Goal: Task Accomplishment & Management: Manage account settings

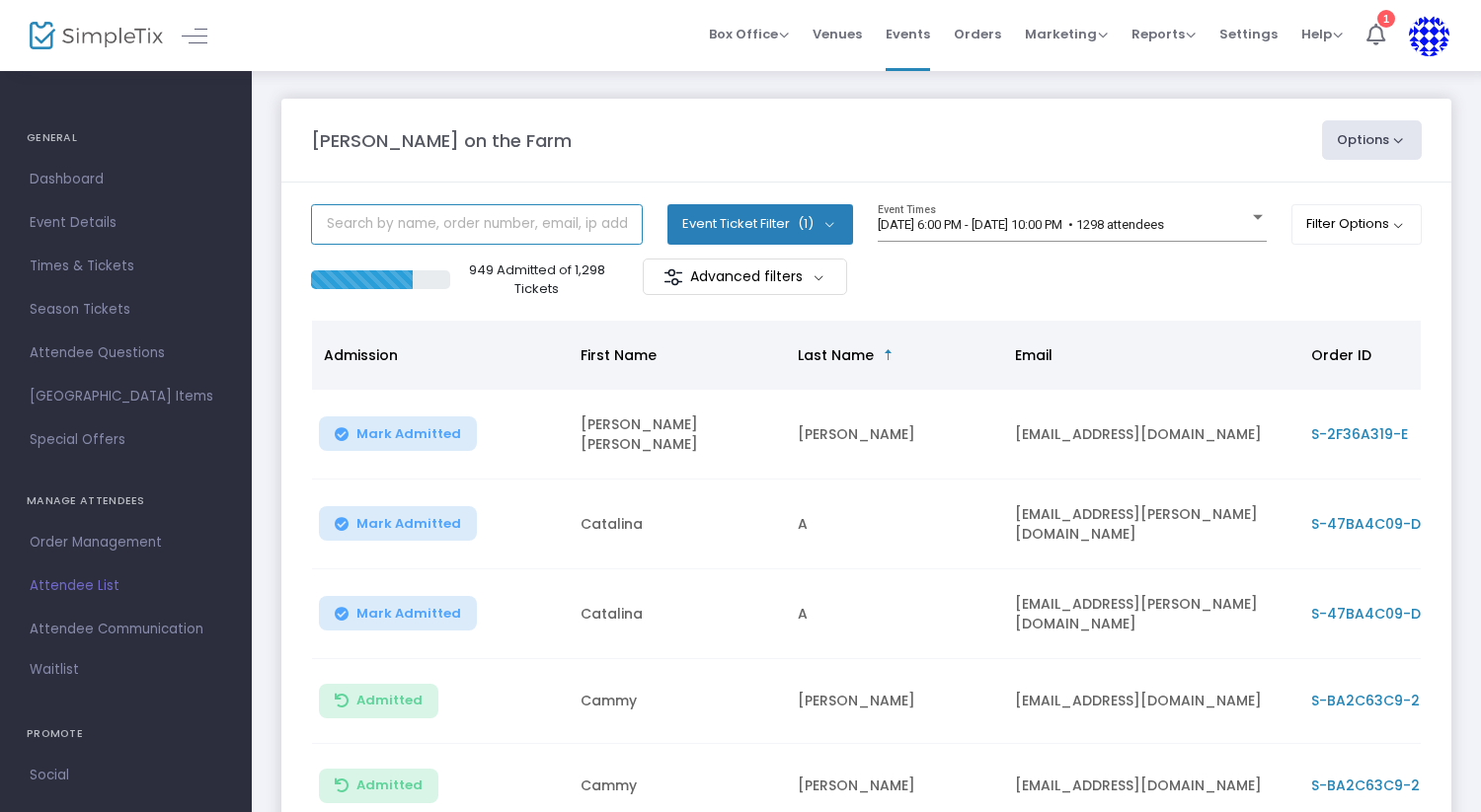
click at [480, 233] on input "text" at bounding box center [476, 224] width 332 height 41
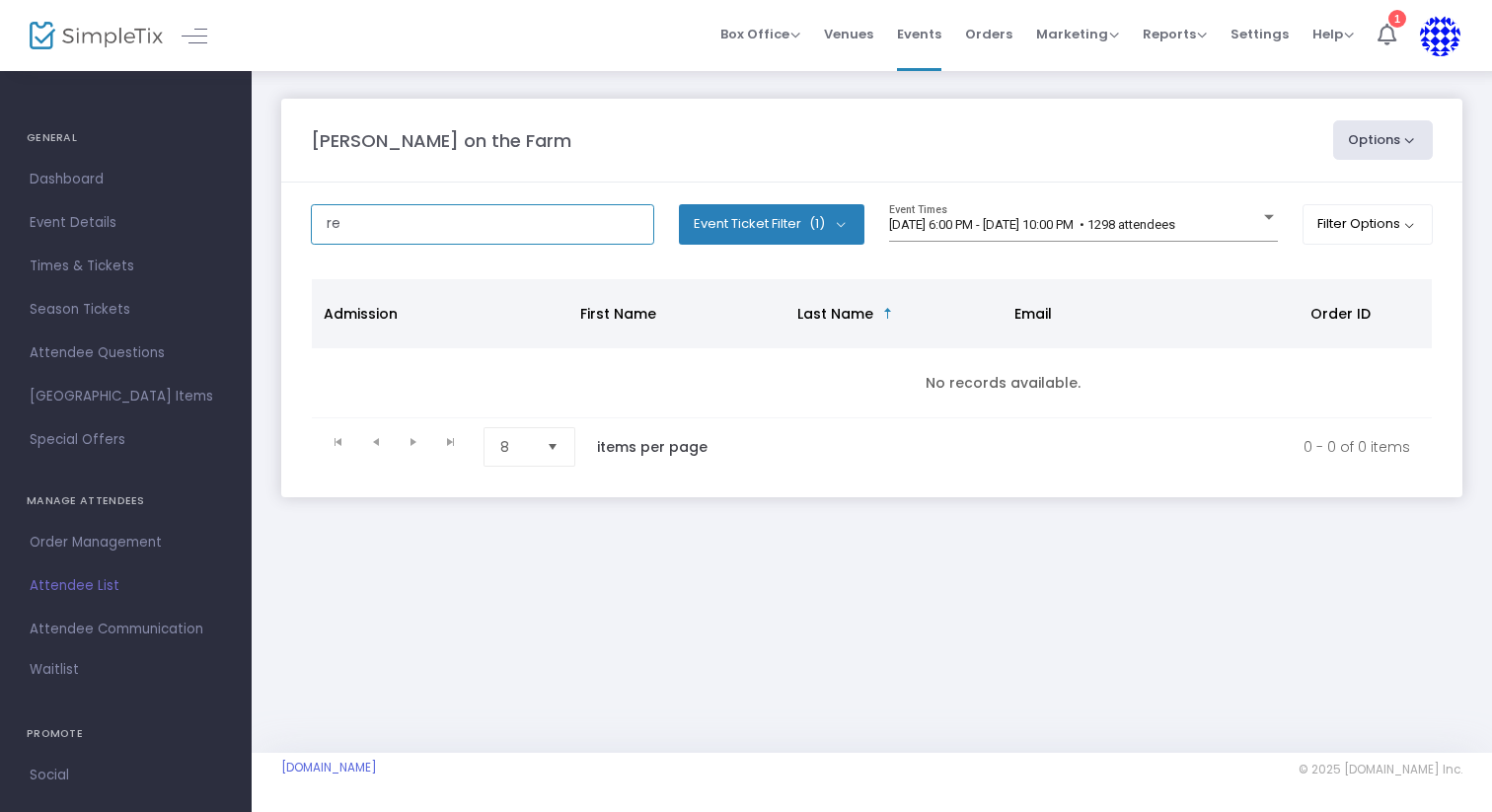
type input "r"
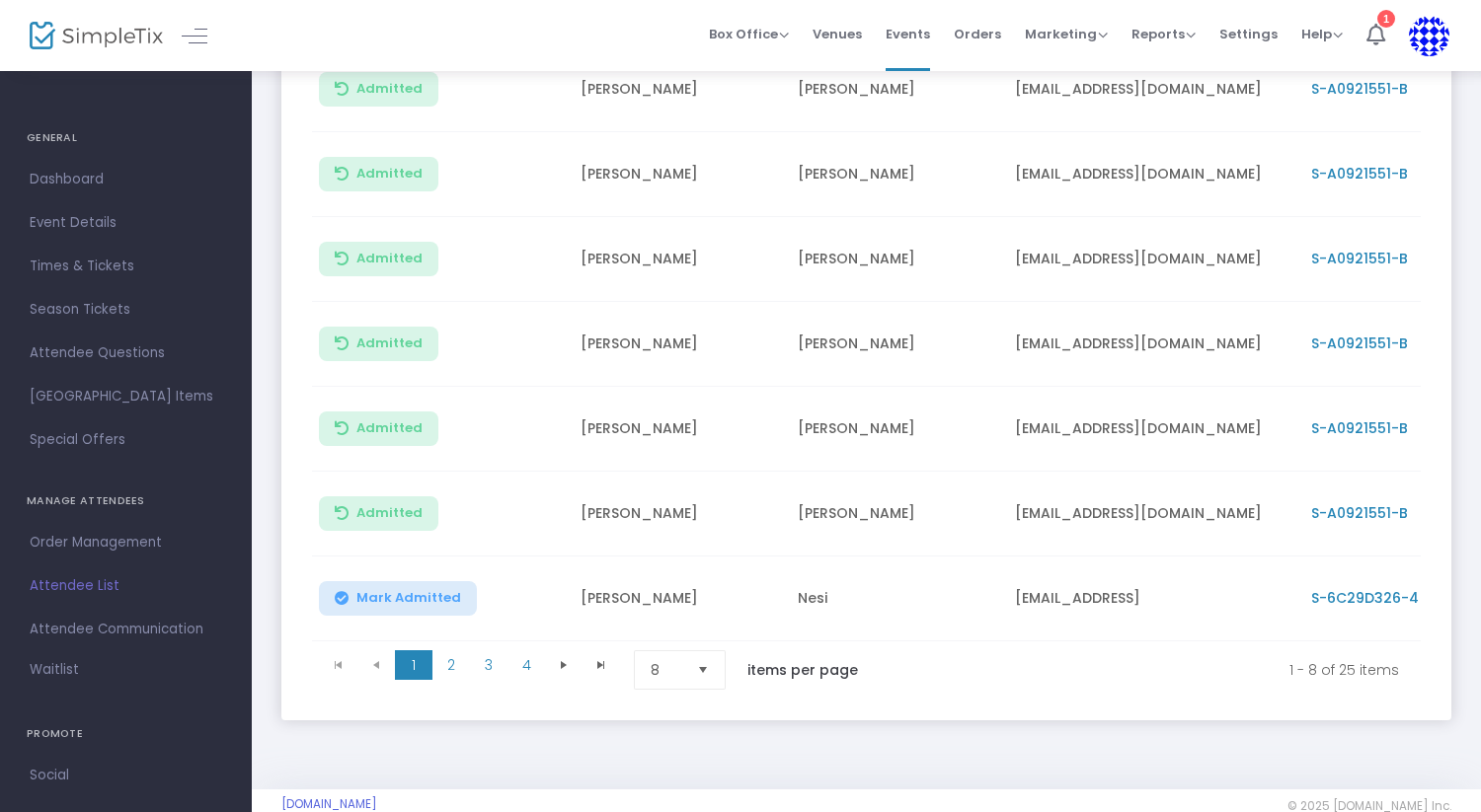
scroll to position [437, 0]
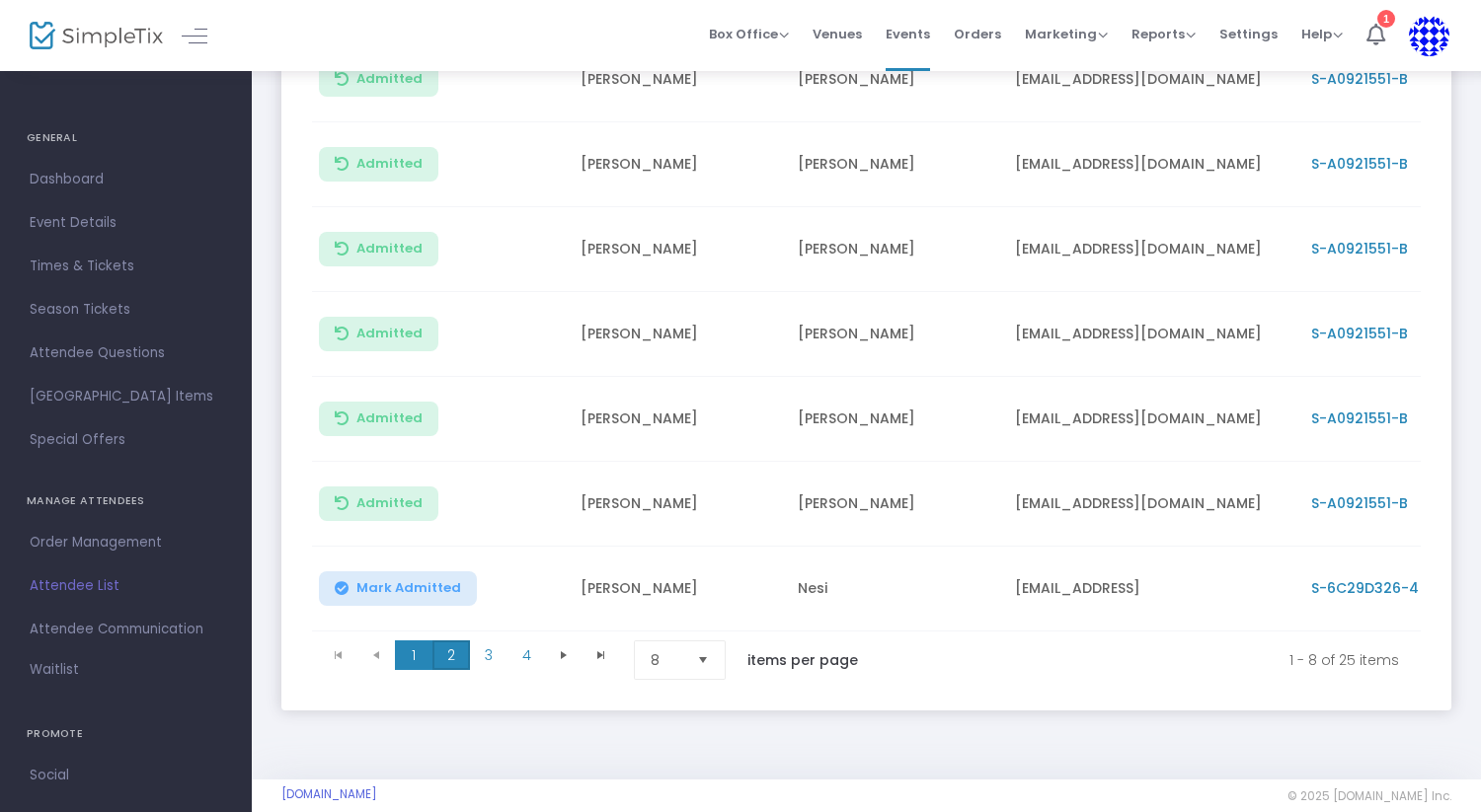
click at [458, 657] on span "2" at bounding box center [451, 656] width 38 height 30
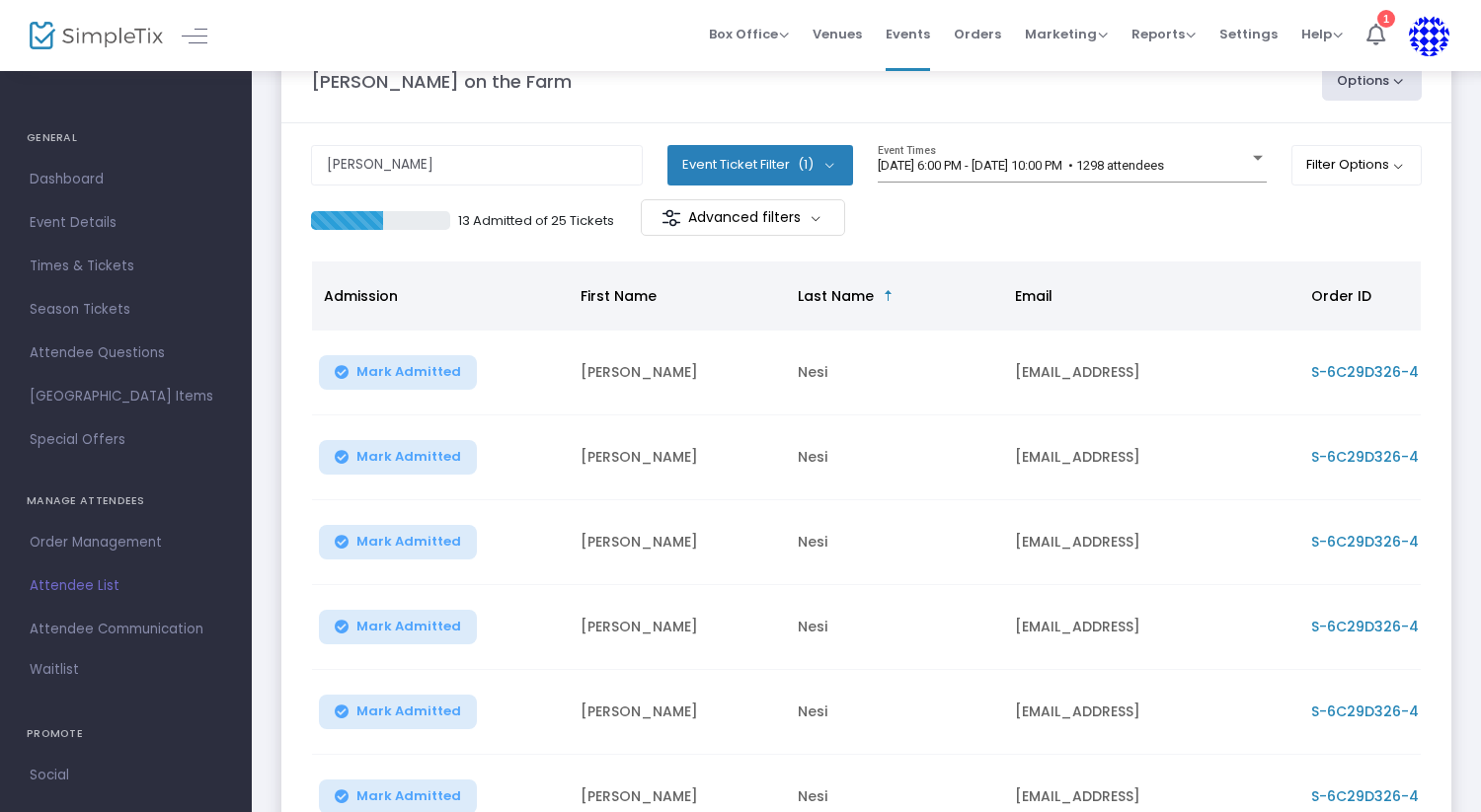
scroll to position [0, 0]
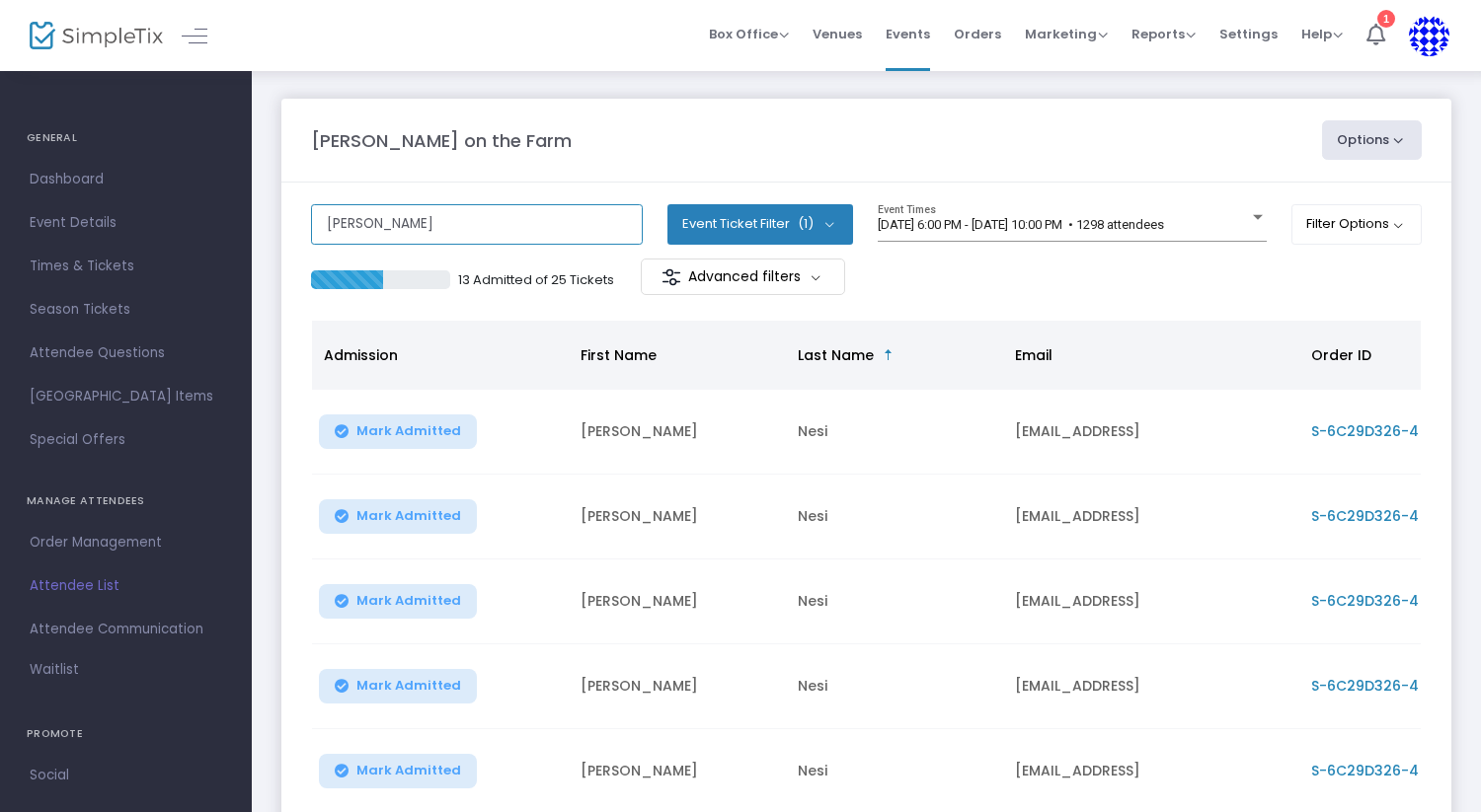
click at [475, 228] on input "cody" at bounding box center [476, 224] width 332 height 41
type input "cody reed"
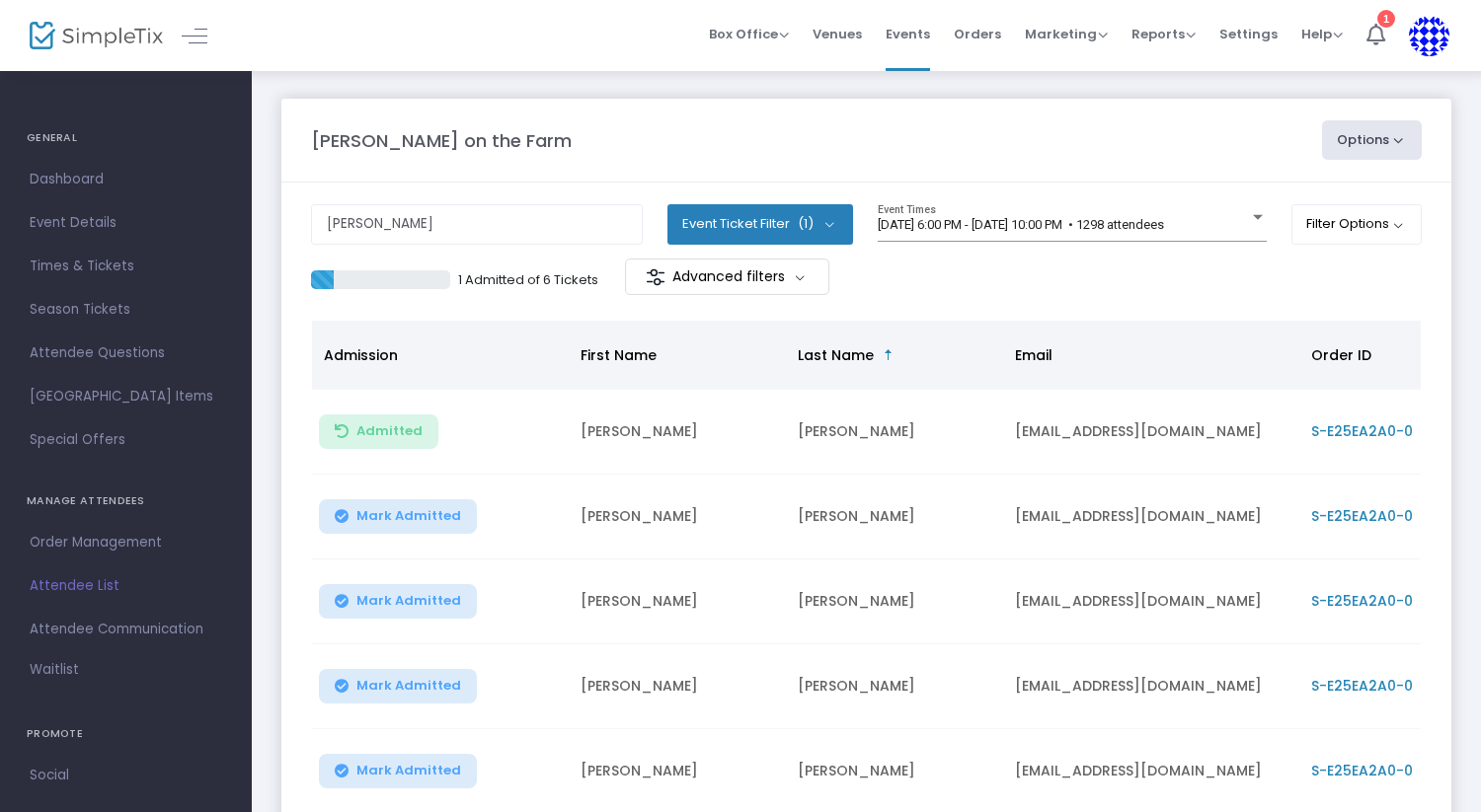
click at [458, 520] on button "Mark Admitted" at bounding box center [398, 516] width 157 height 35
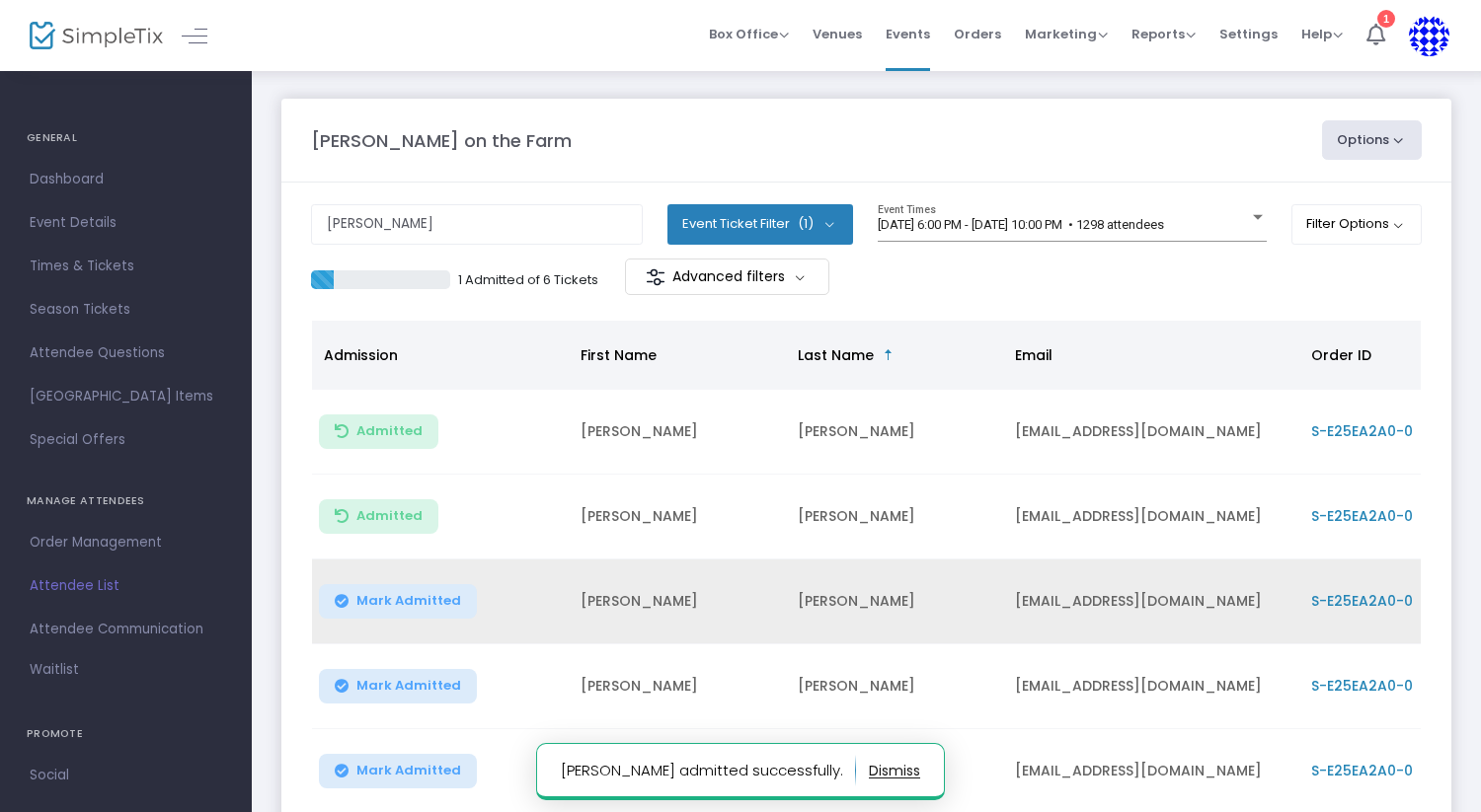
click at [437, 602] on span "Mark Admitted" at bounding box center [409, 601] width 105 height 16
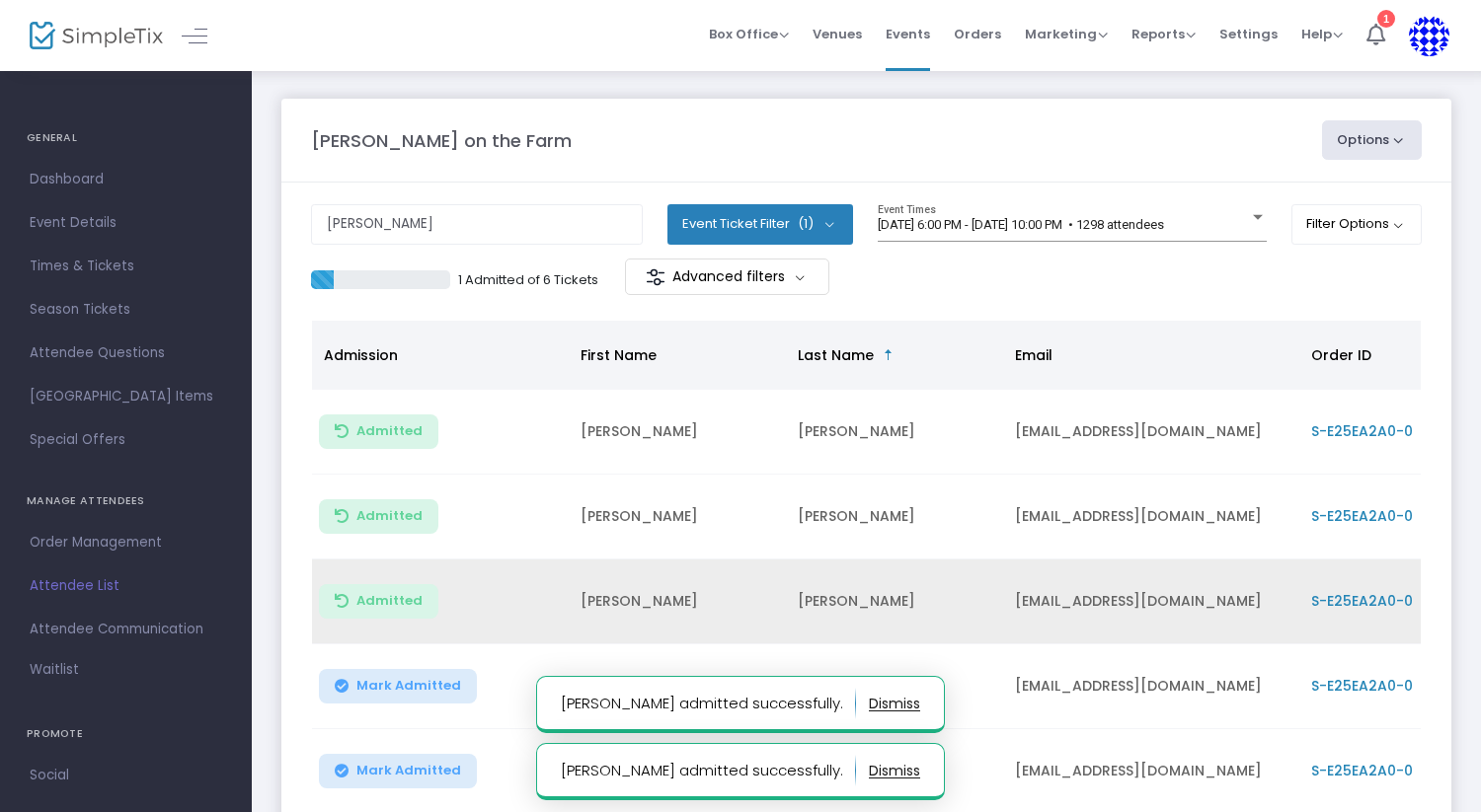
click at [426, 682] on span "Mark Admitted" at bounding box center [409, 685] width 105 height 16
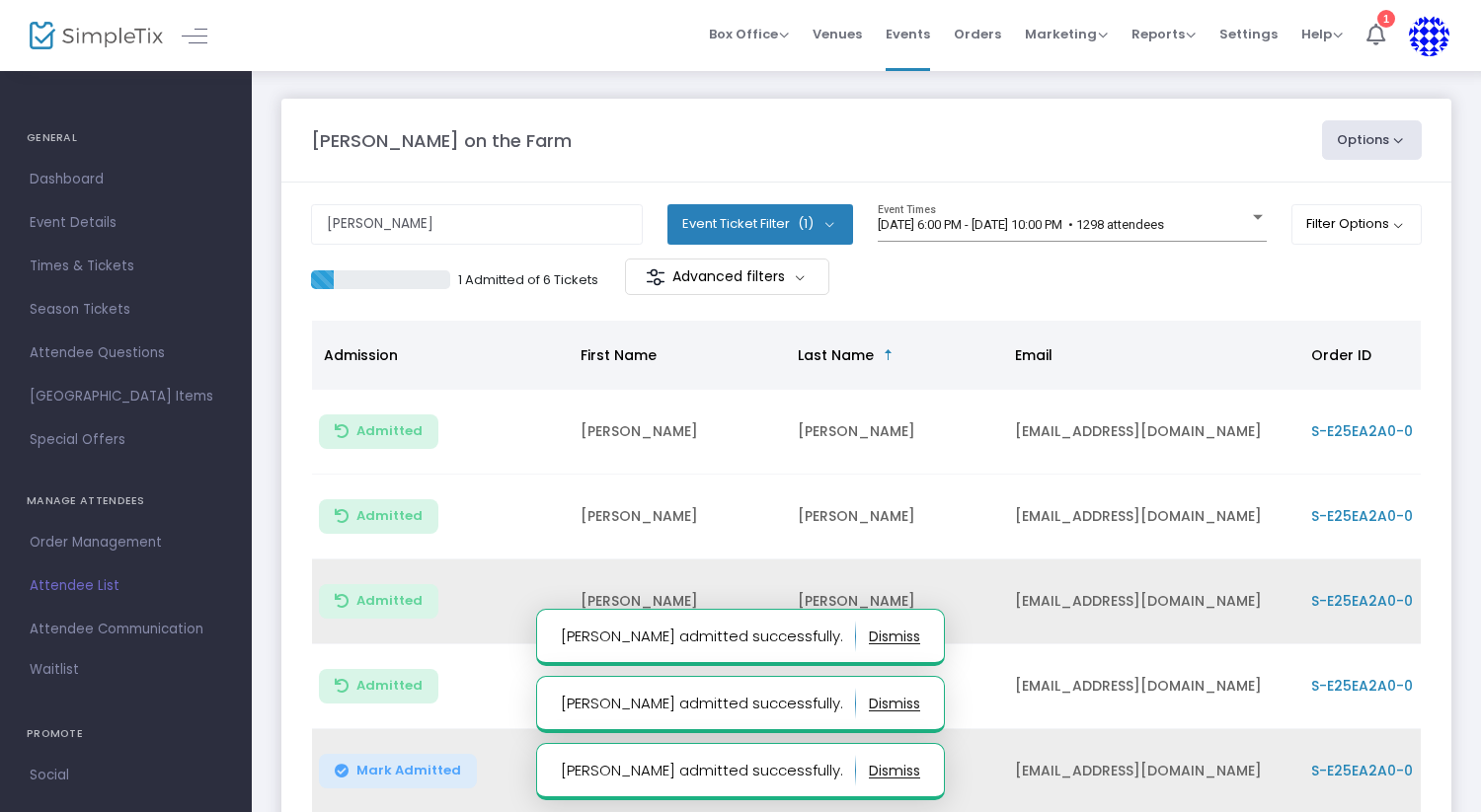
click at [418, 767] on span "Mark Admitted" at bounding box center [409, 771] width 105 height 16
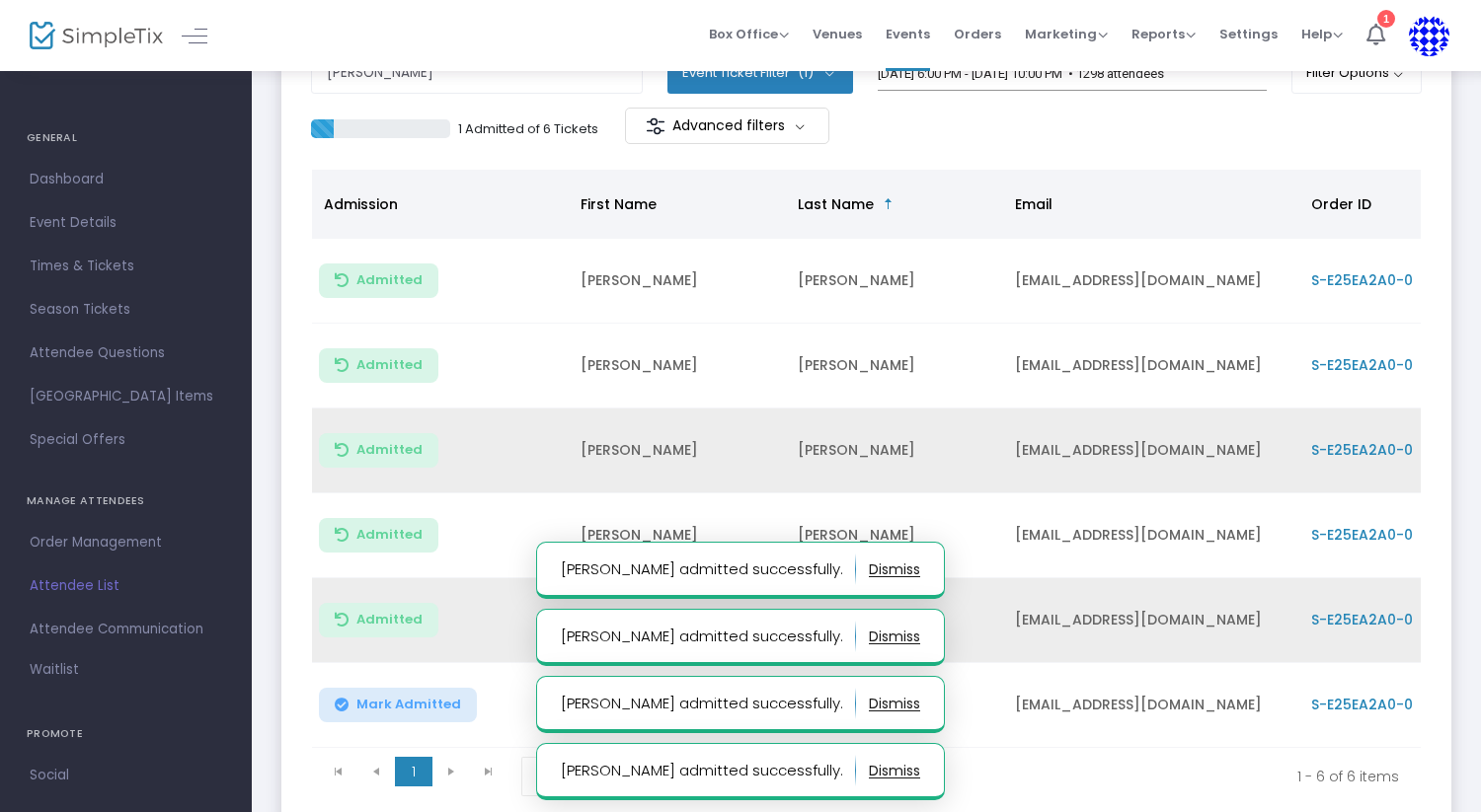
scroll to position [174, 0]
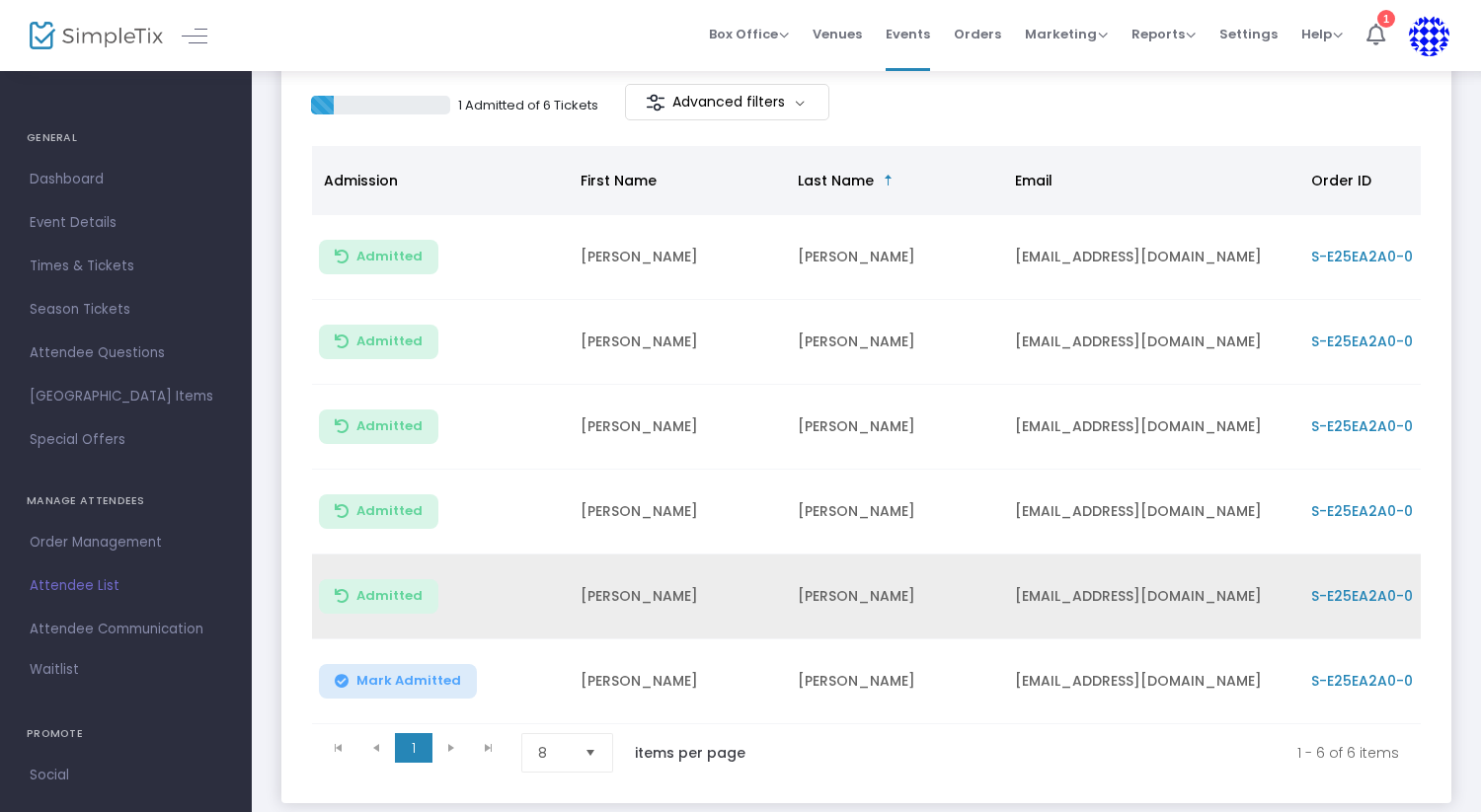
click at [432, 680] on span "Mark Admitted" at bounding box center [409, 680] width 105 height 16
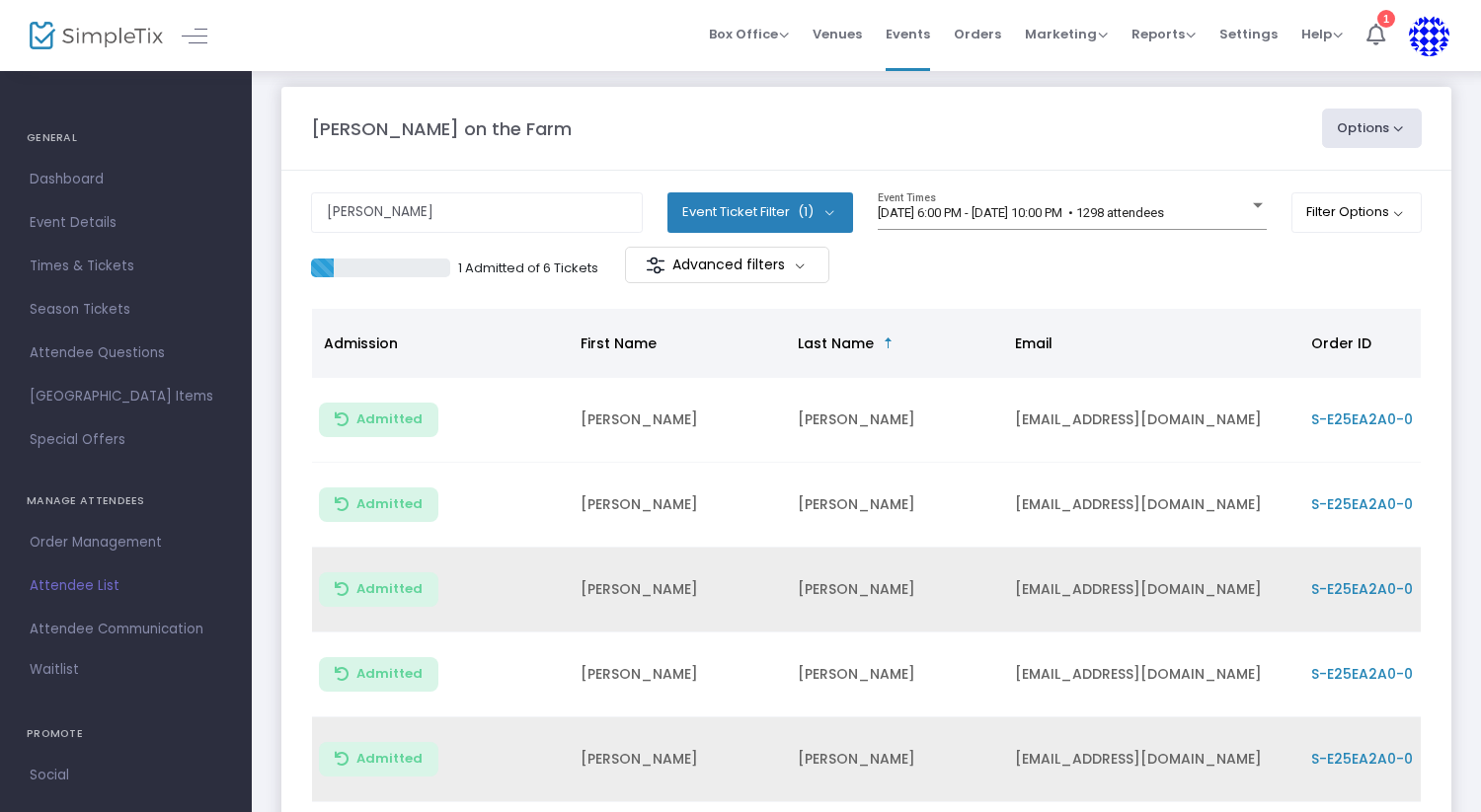
scroll to position [0, 0]
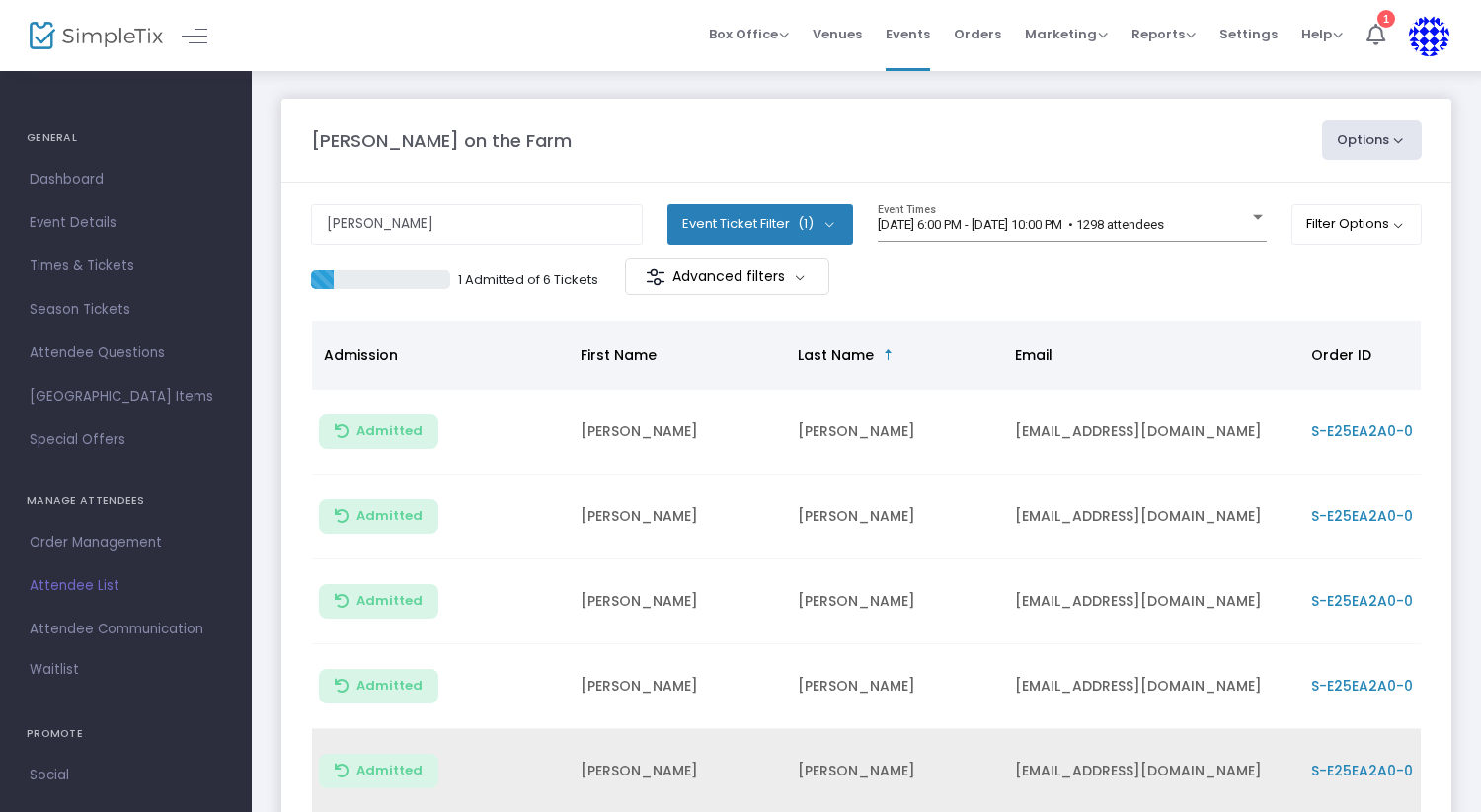
click at [96, 586] on span "Attendee List" at bounding box center [126, 586] width 192 height 26
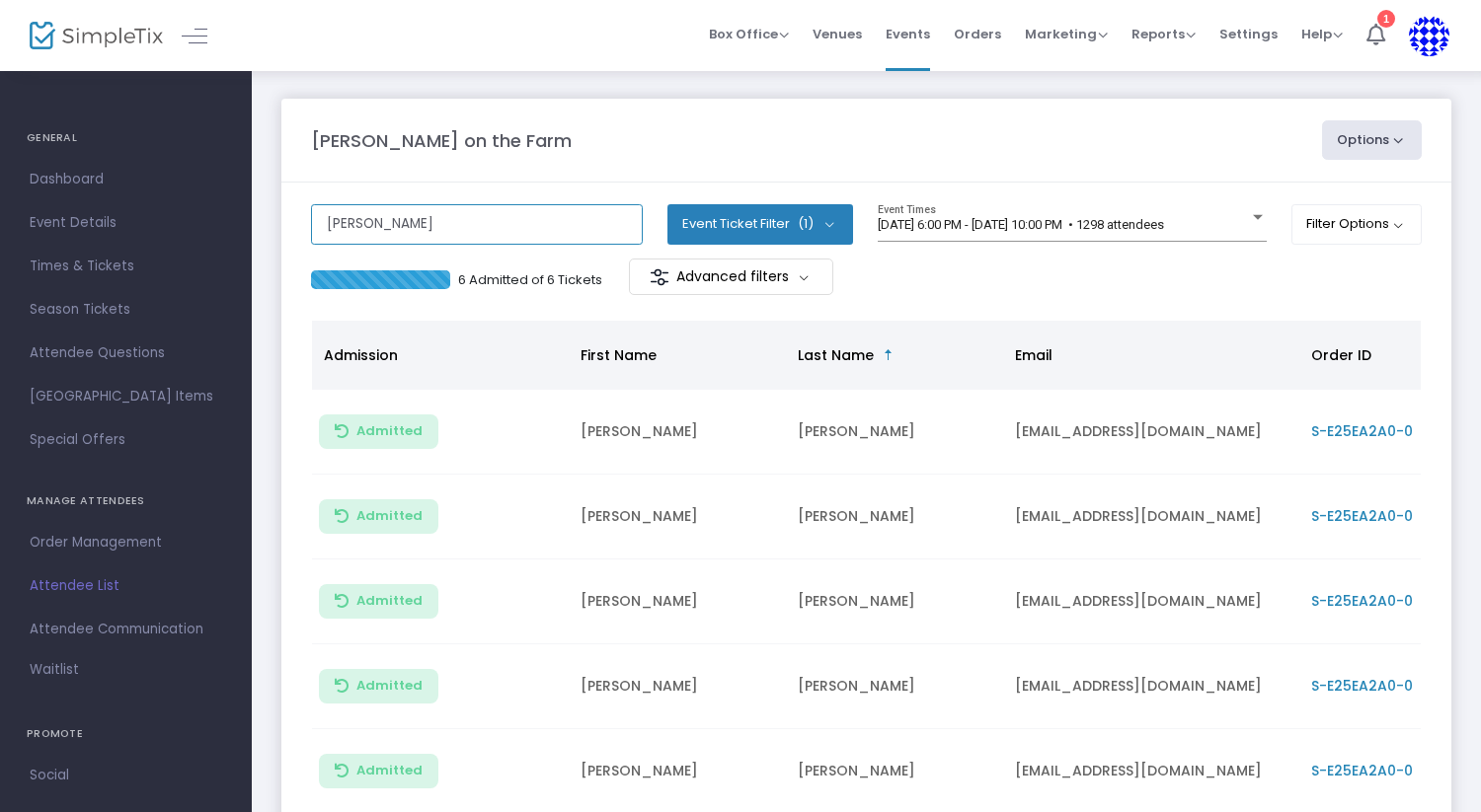
click at [553, 226] on input "cody reed" at bounding box center [476, 224] width 332 height 41
type input "c"
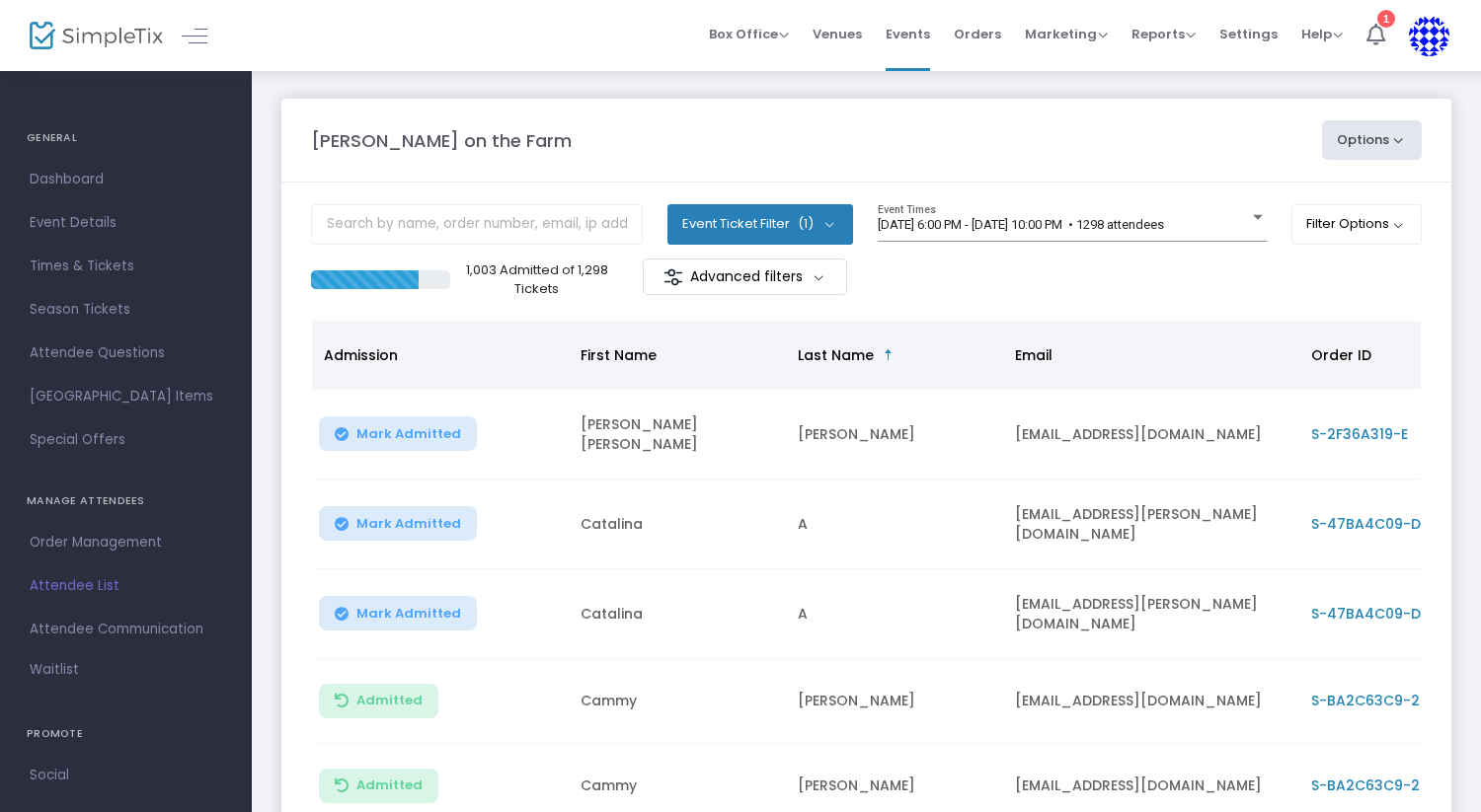
click at [293, 25] on div "Box Office Sell Tickets Bookings Sell Season Pass Venues Memberships Events Ord…" at bounding box center [866, 35] width 1229 height 71
click at [1253, 219] on div at bounding box center [1258, 217] width 10 height 5
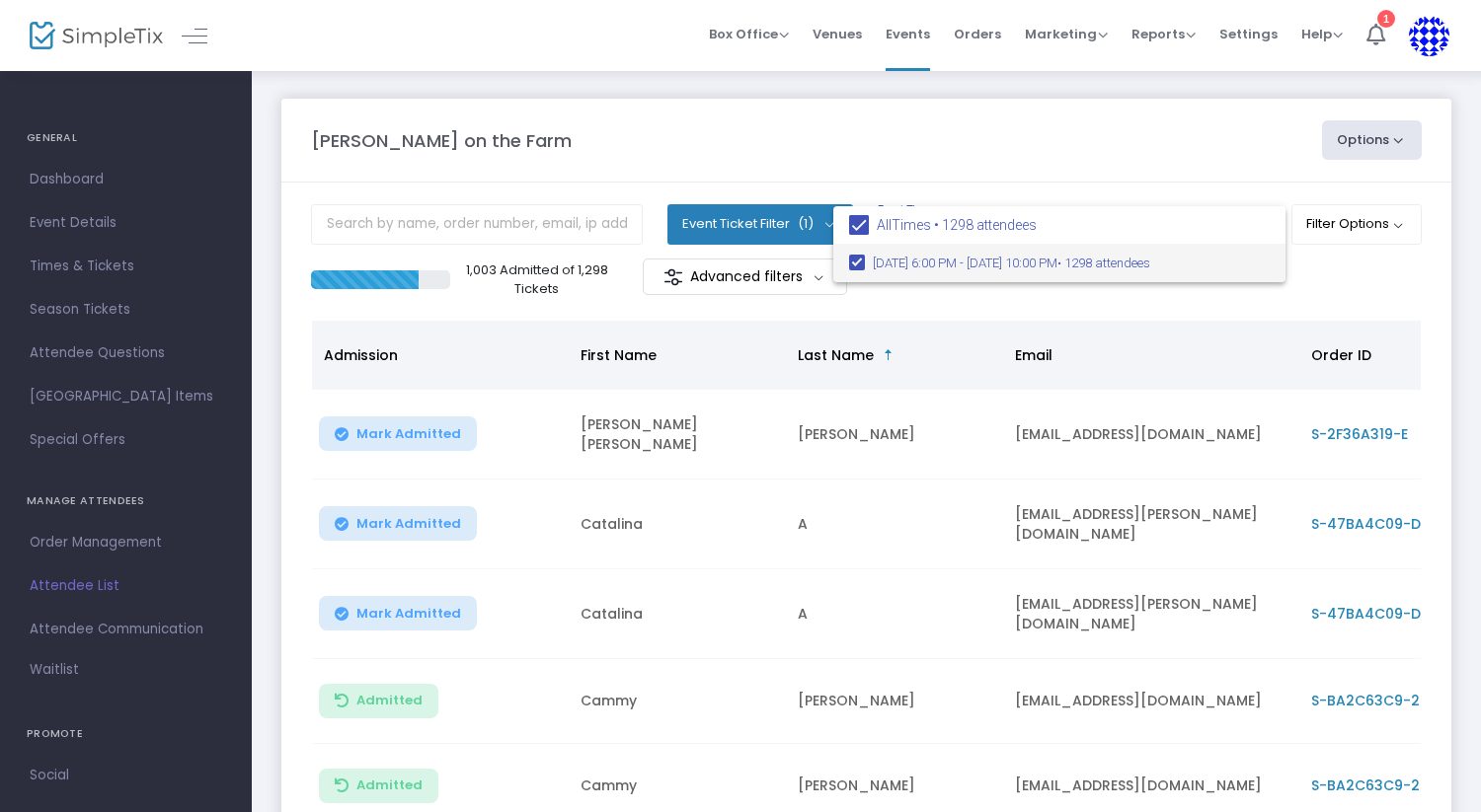
click at [1072, 184] on div at bounding box center [740, 406] width 1481 height 812
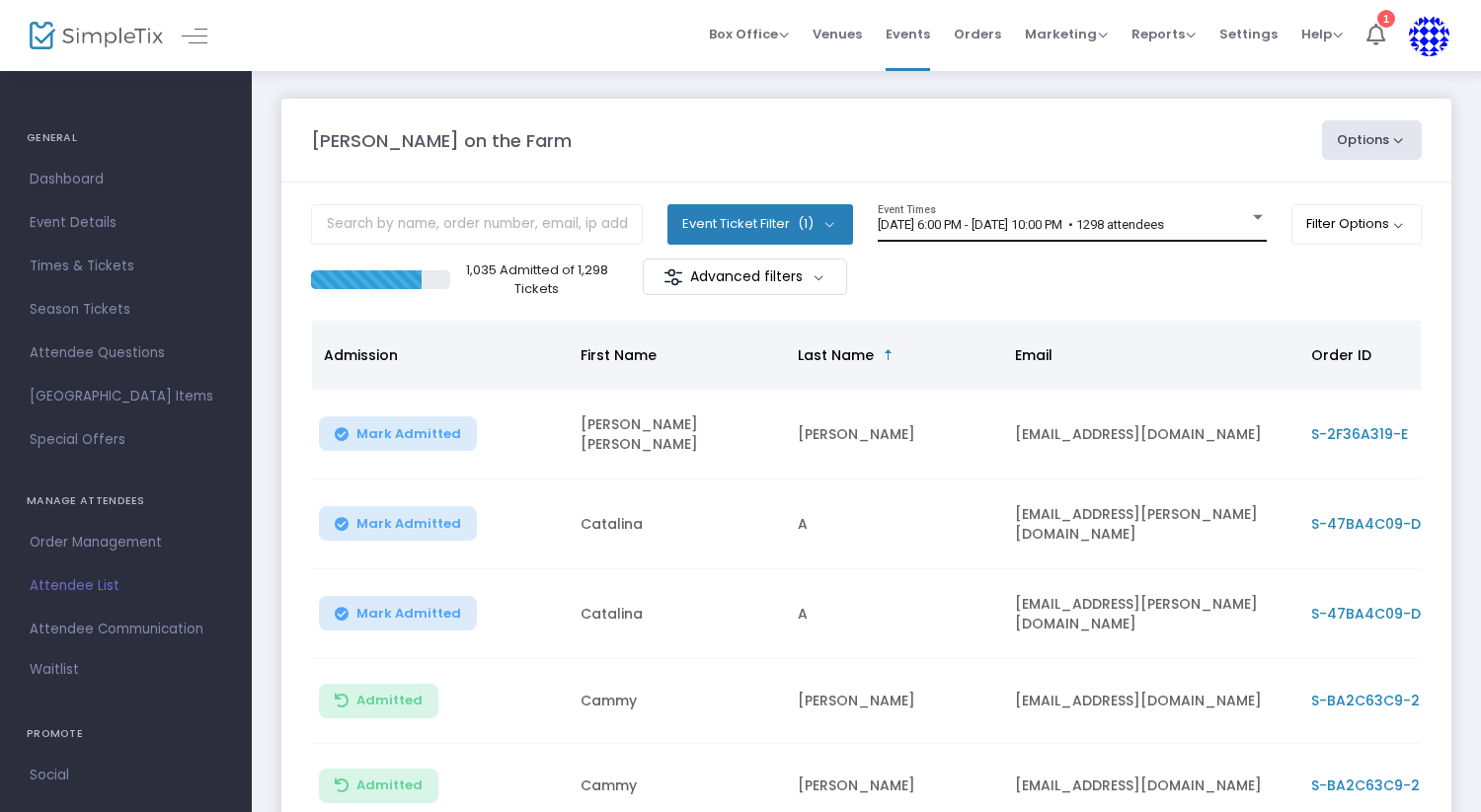
click at [1249, 221] on div at bounding box center [1258, 217] width 18 height 15
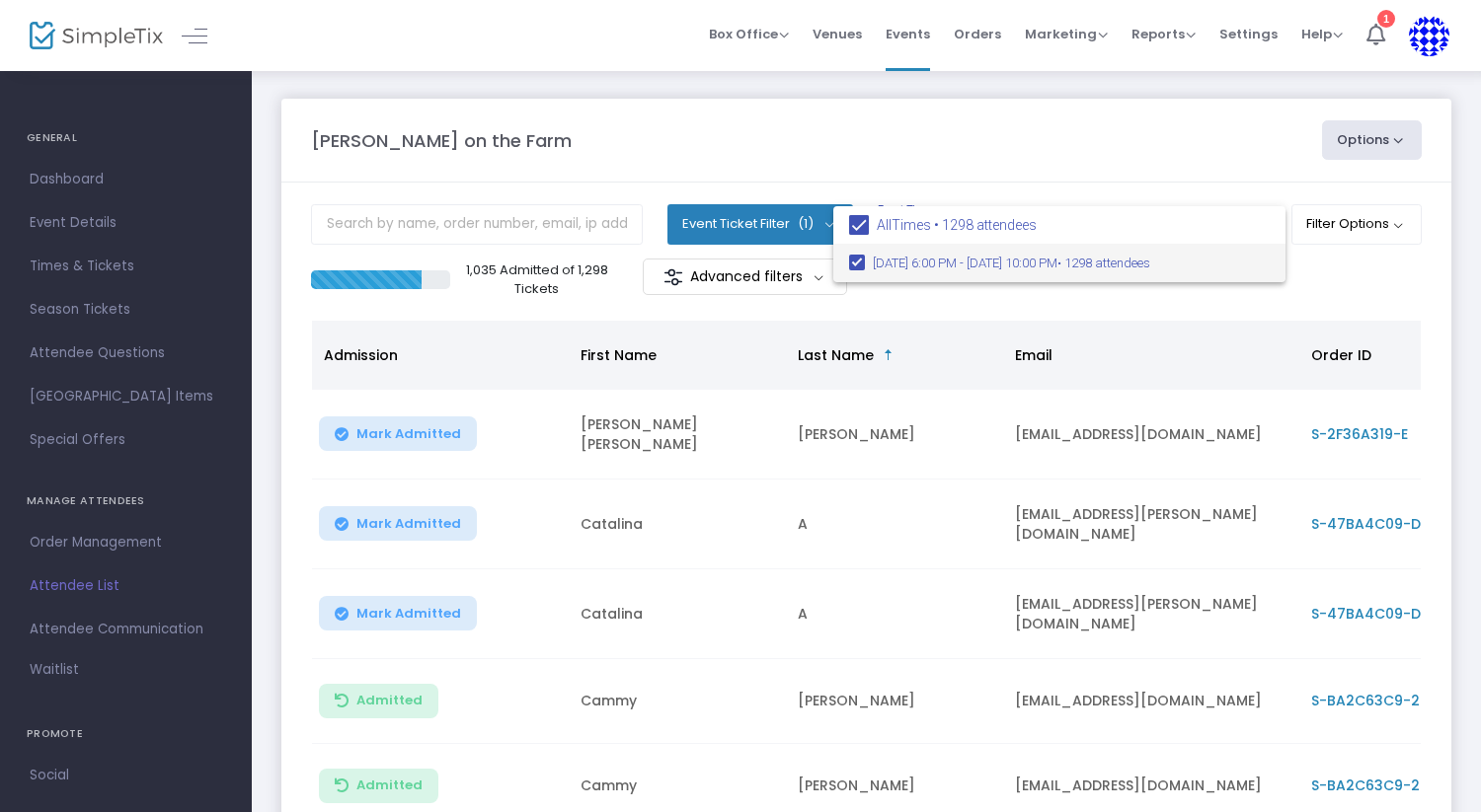
click at [858, 257] on mat-pseudo-checkbox at bounding box center [857, 263] width 16 height 16
click at [860, 219] on span at bounding box center [859, 225] width 20 height 20
click at [859, 235] on input "All Times • 1298 attendees" at bounding box center [858, 235] width 1 height 1
checkbox input "true"
click at [977, 182] on div at bounding box center [740, 406] width 1481 height 812
